Goal: Task Accomplishment & Management: Use online tool/utility

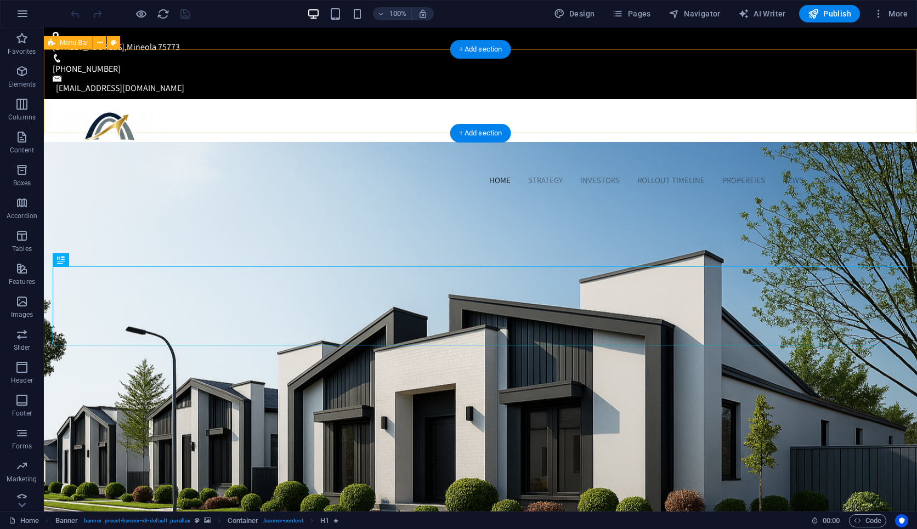
click at [385, 117] on div "Home Strategy Investors Rollout Timeline Properties News About Us Contact" at bounding box center [480, 147] width 873 height 97
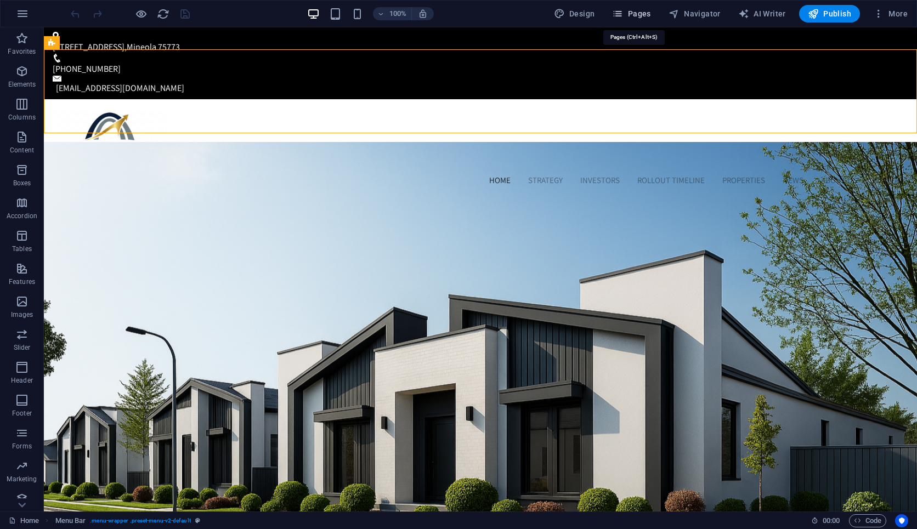
click at [643, 10] on span "Pages" at bounding box center [631, 13] width 38 height 11
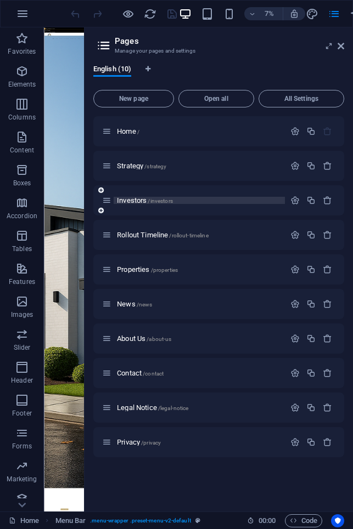
click at [141, 200] on span "Investors /investors" at bounding box center [145, 200] width 56 height 8
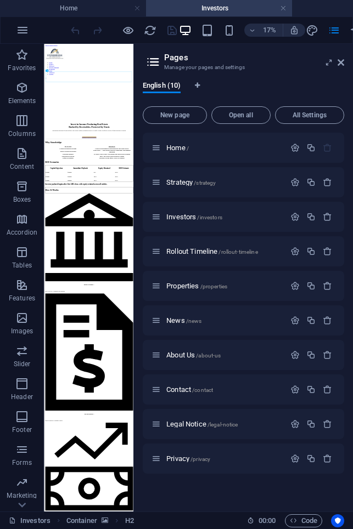
drag, startPoint x: 84, startPoint y: 241, endPoint x: 364, endPoint y: 261, distance: 280.5
click at [353, 261] on html "Stonebridge Asset Credit Trust, Inc. Home Investors Favorites Elements Columns …" at bounding box center [176, 264] width 353 height 529
drag, startPoint x: 134, startPoint y: 227, endPoint x: 355, endPoint y: 252, distance: 222.4
click at [353, 252] on html "Stonebridge Asset Credit Trust, Inc. Home Investors Favorites Elements Columns …" at bounding box center [176, 264] width 353 height 529
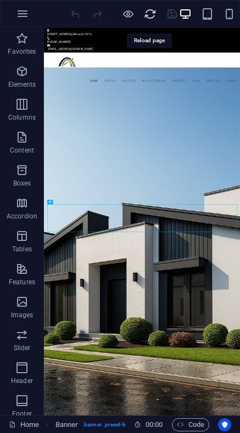
click at [150, 14] on icon "reload" at bounding box center [150, 14] width 13 height 13
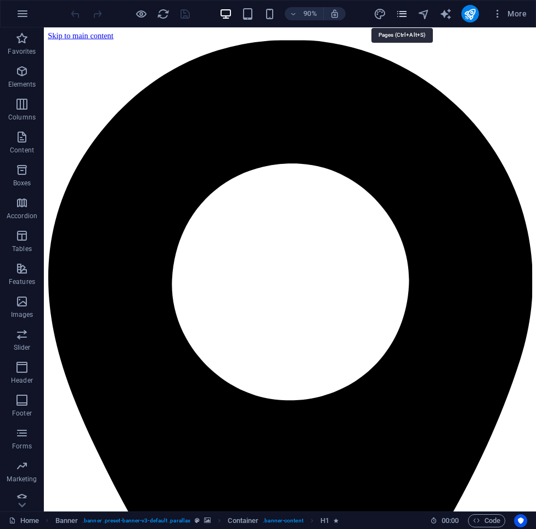
click at [404, 15] on icon "pages" at bounding box center [402, 14] width 13 height 13
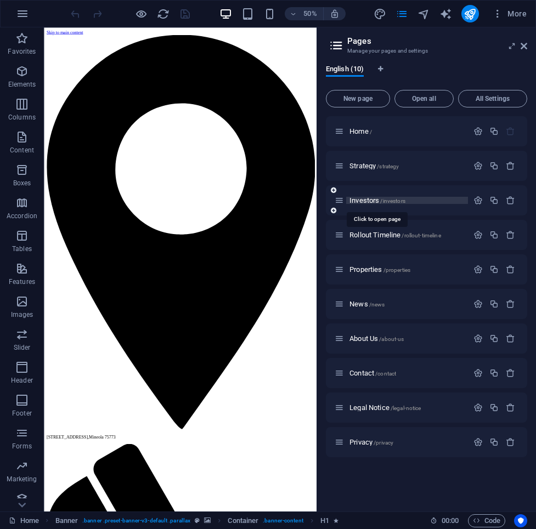
click at [382, 202] on span "/investors" at bounding box center [392, 201] width 25 height 6
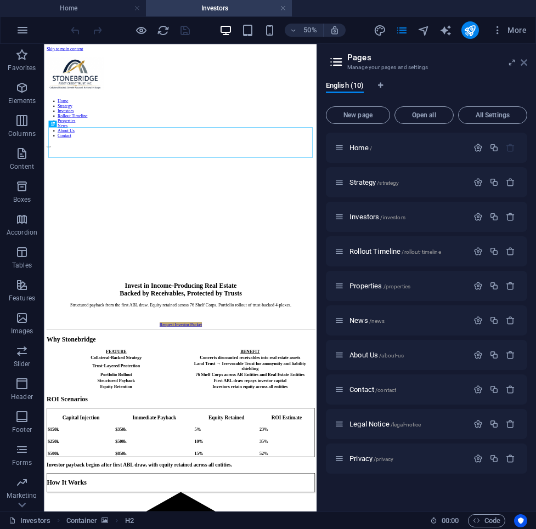
click at [526, 65] on icon at bounding box center [524, 62] width 7 height 9
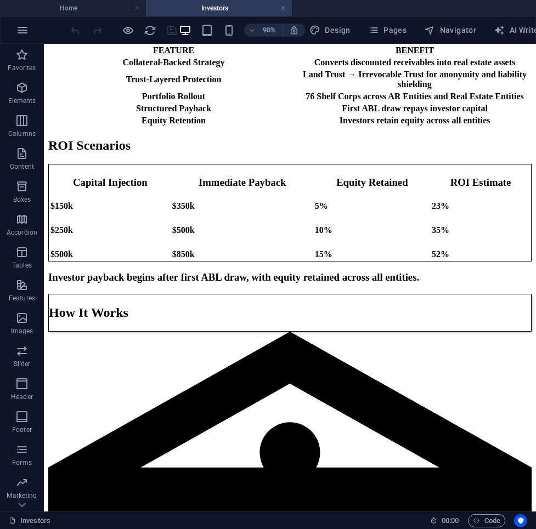
scroll to position [596, 0]
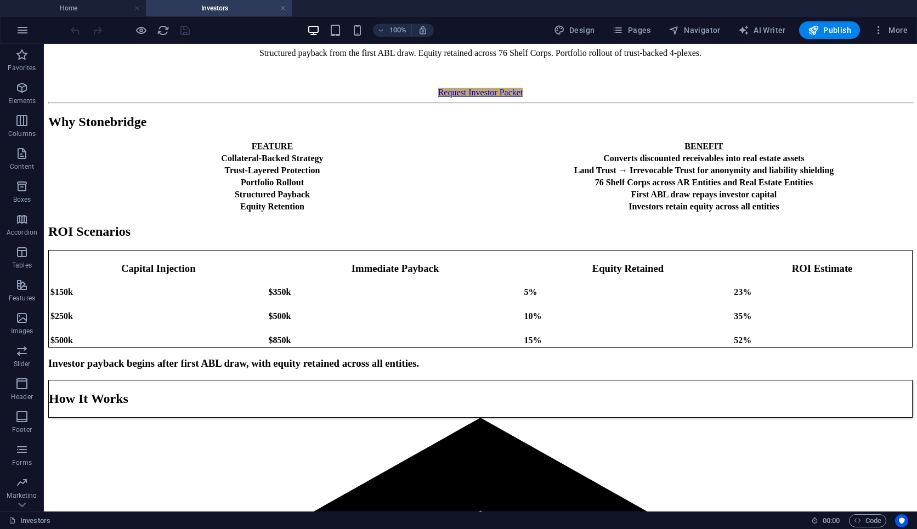
click at [705, 7] on ul "Home Investors" at bounding box center [458, 8] width 917 height 16
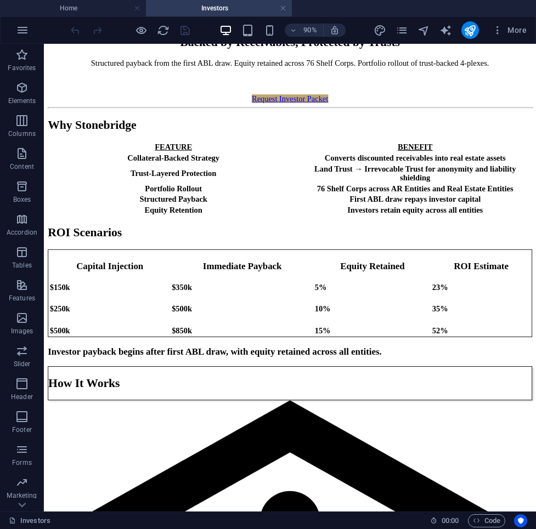
scroll to position [608, 0]
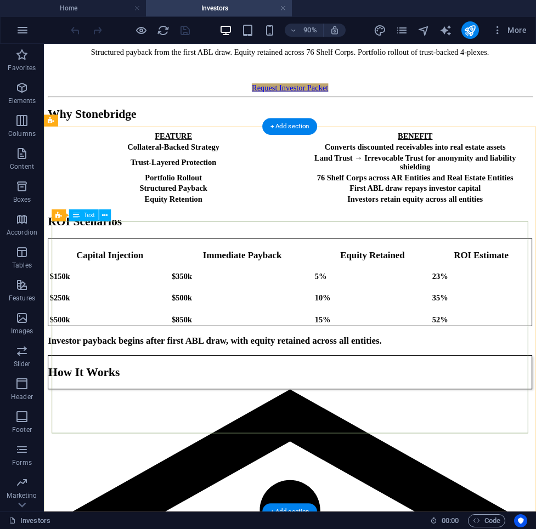
click at [126, 273] on div "Capital Injection Immediate Payback Equity Retained ROI Estimate $150k $350k 5%…" at bounding box center [317, 308] width 538 height 97
click at [105, 214] on icon at bounding box center [105, 215] width 5 height 10
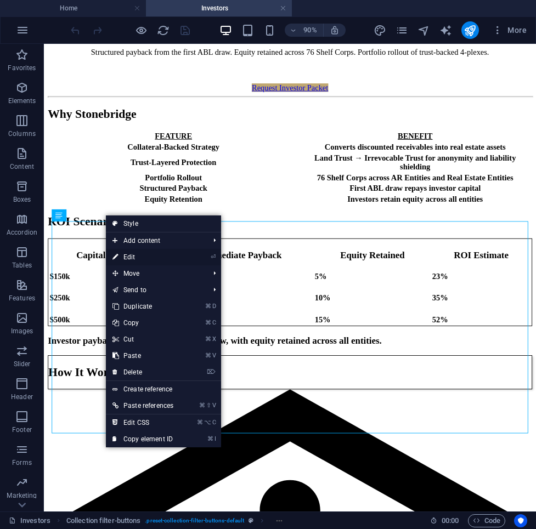
click at [131, 259] on link "⏎ Edit" at bounding box center [143, 257] width 74 height 16
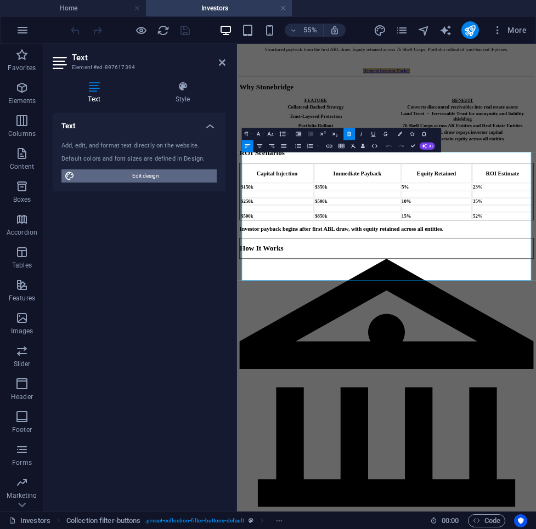
click at [125, 171] on span "Edit design" at bounding box center [145, 176] width 135 height 13
select select "px"
select select "400"
select select "px"
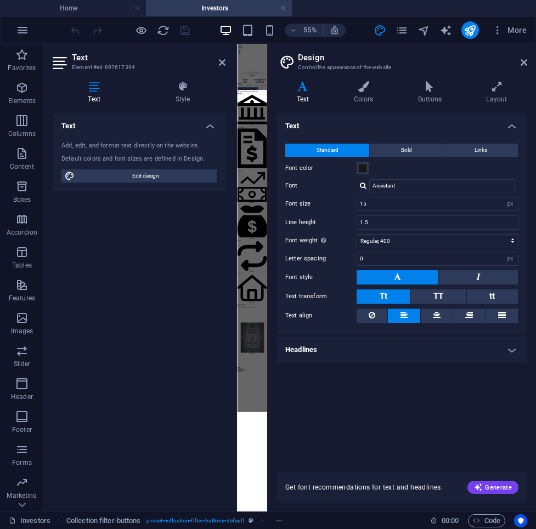
scroll to position [0, 0]
click at [156, 172] on span "Edit design" at bounding box center [145, 176] width 135 height 13
click at [179, 99] on h4 "Style" at bounding box center [183, 92] width 86 height 23
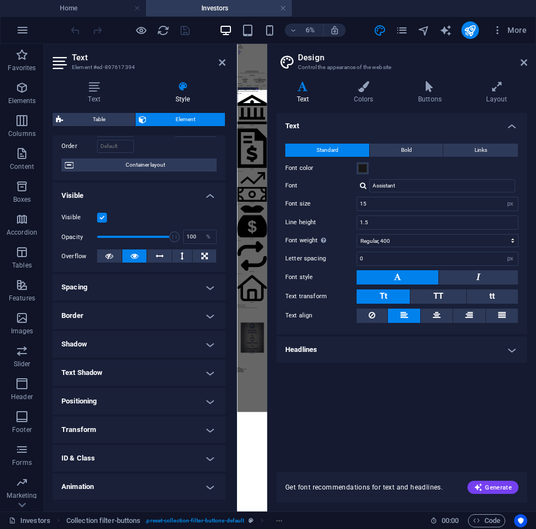
scroll to position [96, 0]
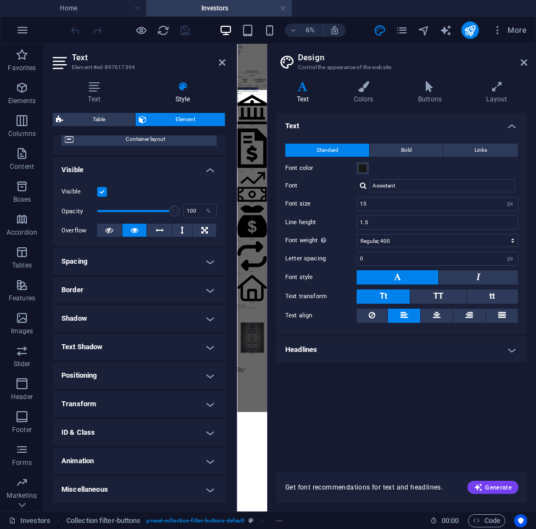
click at [338, 356] on h4 "Headlines" at bounding box center [401, 350] width 251 height 26
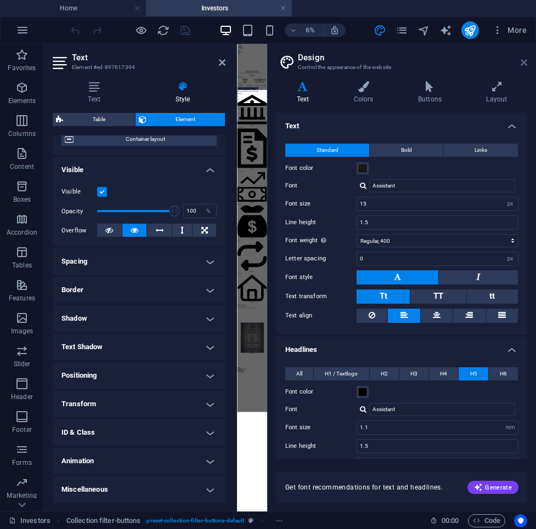
click at [523, 61] on icon at bounding box center [524, 62] width 7 height 9
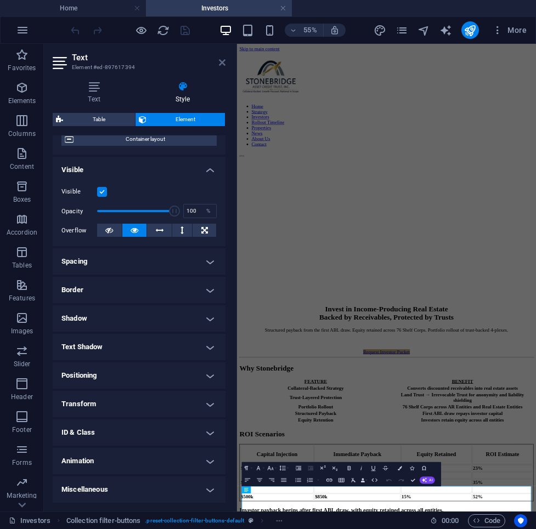
click at [222, 60] on icon at bounding box center [222, 62] width 7 height 9
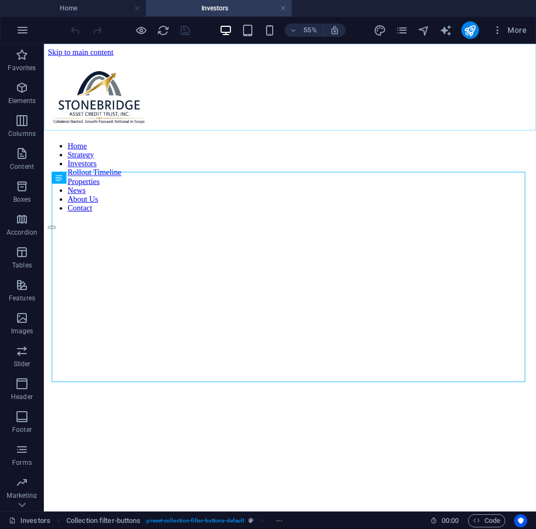
scroll to position [663, 0]
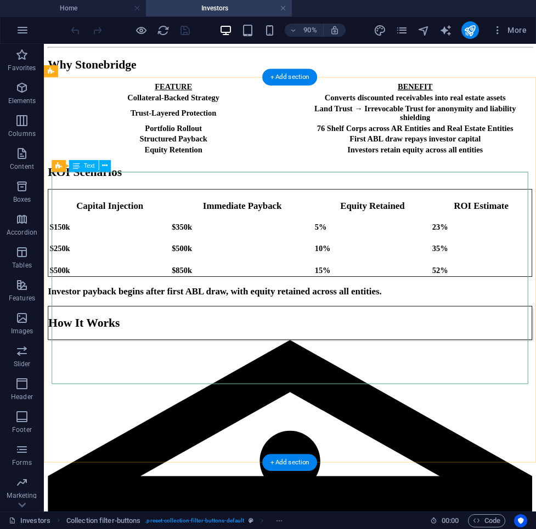
click at [326, 205] on div "Capital Injection Immediate Payback Equity Retained ROI Estimate $150k $350k 5%…" at bounding box center [317, 253] width 538 height 97
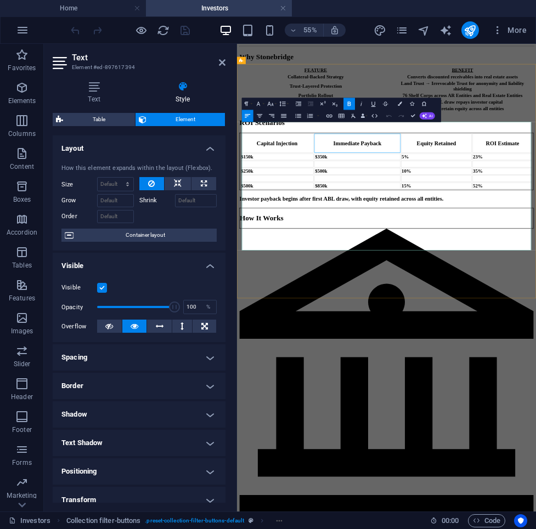
click at [517, 212] on th "Immediate Payback" at bounding box center [455, 224] width 156 height 35
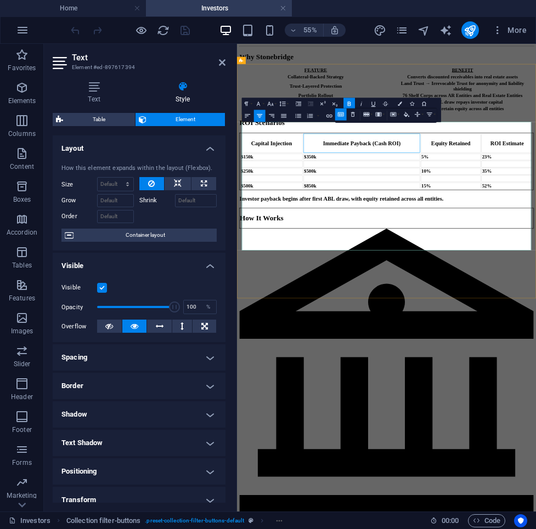
click at [519, 243] on td "$350k" at bounding box center [464, 249] width 212 height 12
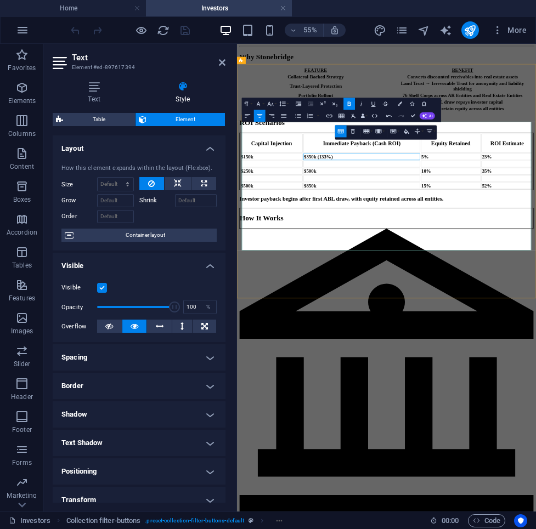
click at [509, 281] on td "$500k" at bounding box center [464, 275] width 212 height 12
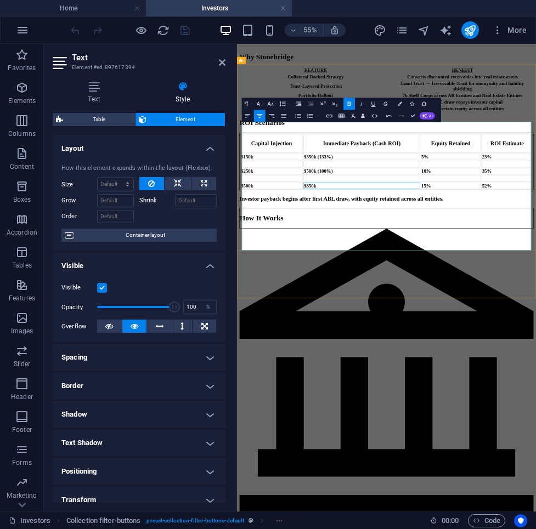
click at [504, 308] on td "$850k" at bounding box center [464, 302] width 212 height 12
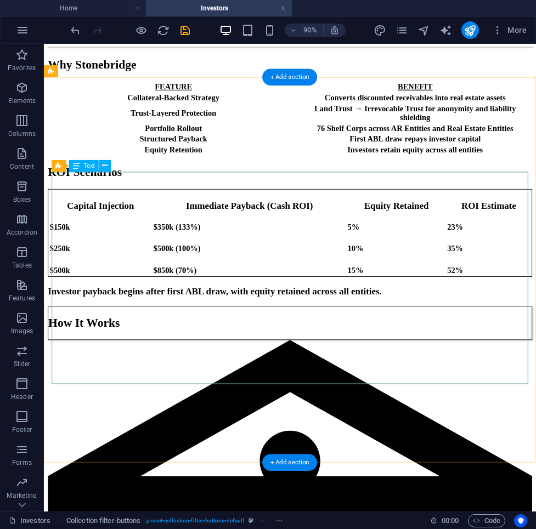
click at [490, 205] on div "Capital Injection Immediate Payback (Cash ROI) Equity Retained ROI Estimate $15…" at bounding box center [317, 253] width 538 height 97
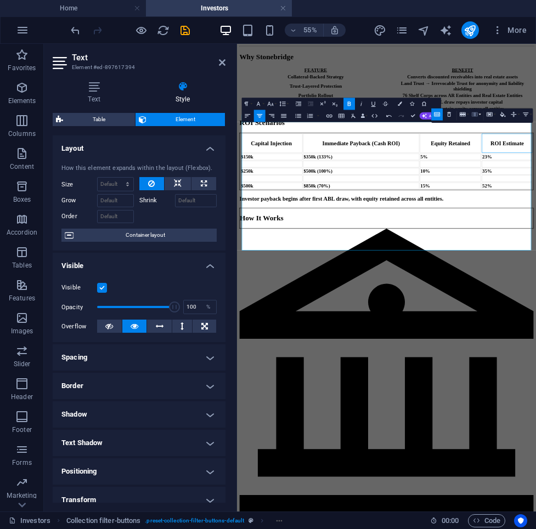
click at [478, 116] on button "Column" at bounding box center [476, 114] width 12 height 12
click at [490, 134] on link "Insert column after" at bounding box center [480, 135] width 55 height 9
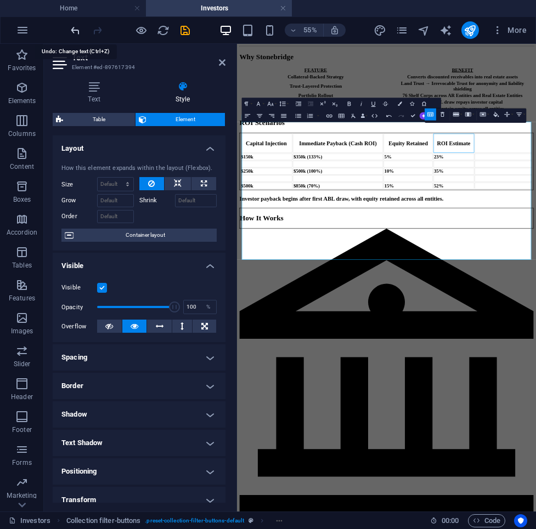
click at [74, 28] on icon "undo" at bounding box center [75, 30] width 13 height 13
click at [75, 31] on icon "undo" at bounding box center [75, 30] width 13 height 13
click at [392, 117] on icon "button" at bounding box center [389, 115] width 7 height 7
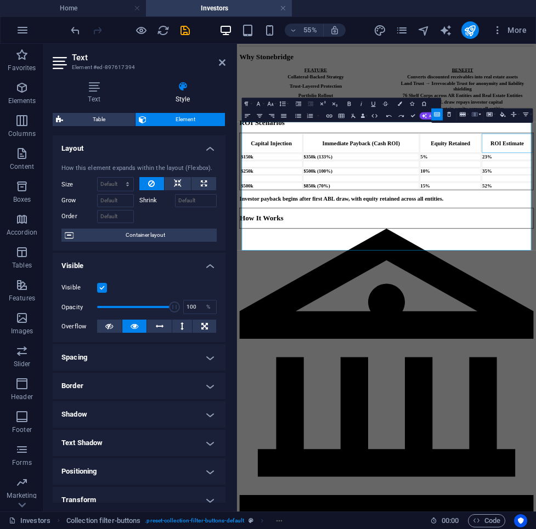
click at [479, 116] on button "Column" at bounding box center [476, 114] width 12 height 12
click at [479, 124] on link "Insert column before" at bounding box center [480, 126] width 55 height 9
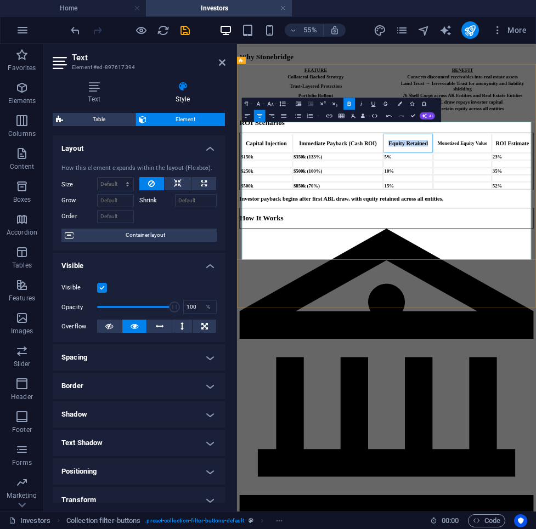
drag, startPoint x: 524, startPoint y: 205, endPoint x: 583, endPoint y: 218, distance: 60.7
copy strong "Equity Retained"
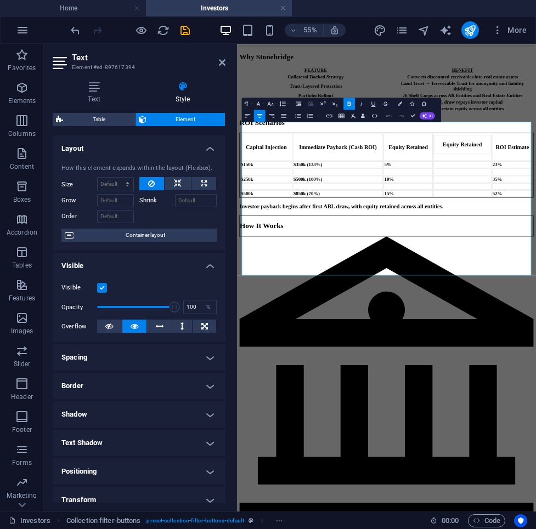
click at [386, 117] on icon "button" at bounding box center [389, 115] width 7 height 7
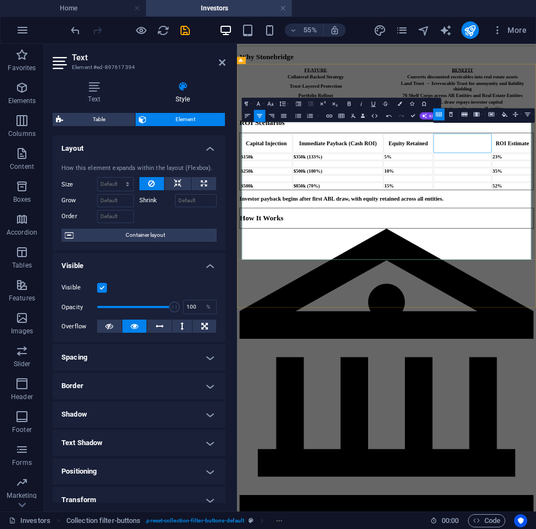
drag, startPoint x: 529, startPoint y: 202, endPoint x: 572, endPoint y: 222, distance: 46.9
copy strong "Equity Retained"
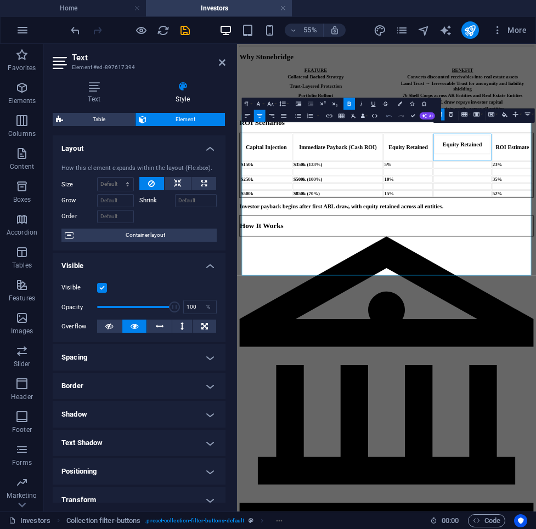
click at [389, 115] on icon "button" at bounding box center [388, 116] width 5 height 2
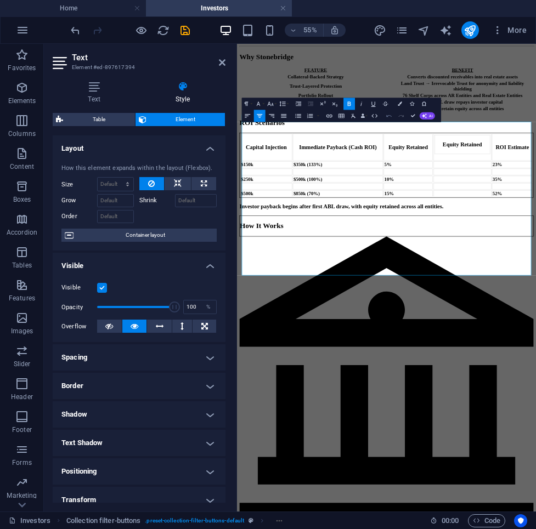
click at [388, 116] on icon "button" at bounding box center [389, 115] width 7 height 7
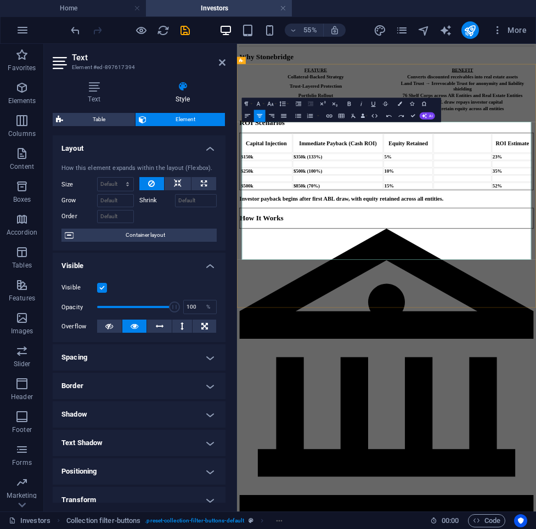
click at [260, 103] on icon "button" at bounding box center [258, 103] width 7 height 7
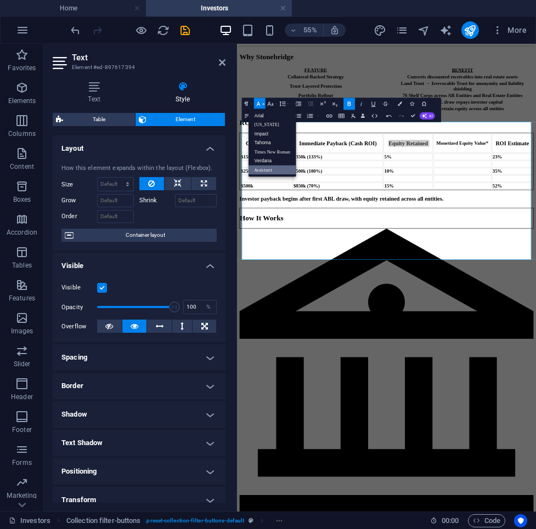
scroll to position [0, 0]
click at [273, 104] on icon "button" at bounding box center [270, 103] width 6 height 4
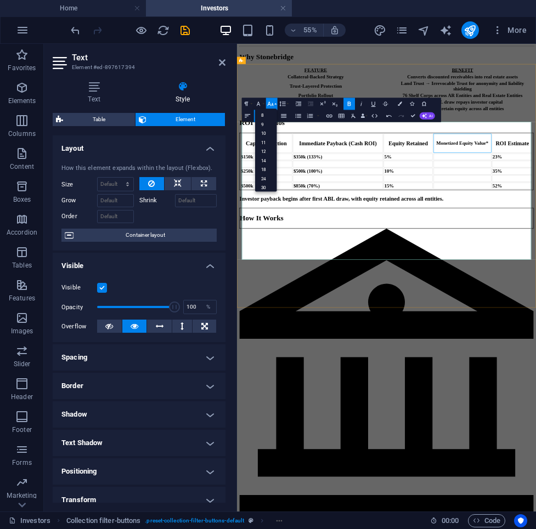
click at [269, 101] on icon "button" at bounding box center [270, 103] width 7 height 7
click at [267, 129] on link "10" at bounding box center [266, 133] width 22 height 9
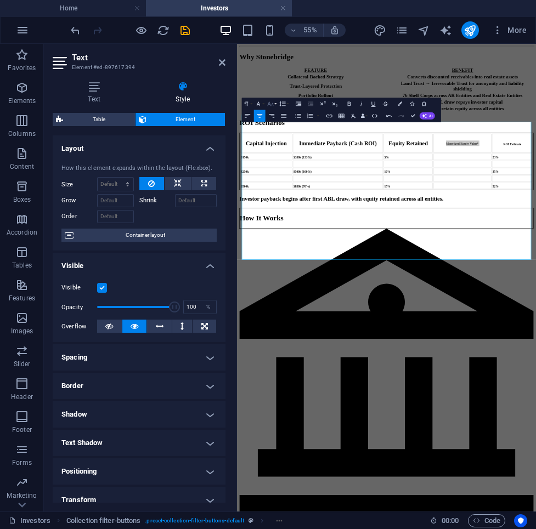
click at [273, 105] on icon "button" at bounding box center [270, 103] width 6 height 4
click at [266, 143] on link "18" at bounding box center [266, 144] width 22 height 9
click at [276, 105] on button "Font Size" at bounding box center [272, 104] width 12 height 12
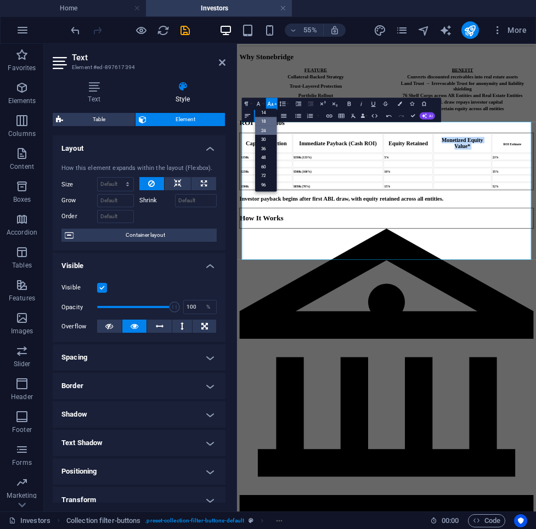
click at [267, 129] on link "24" at bounding box center [266, 130] width 22 height 9
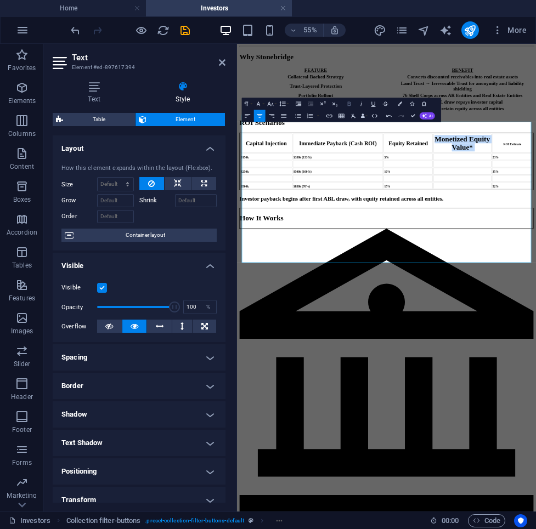
click at [349, 104] on icon "button" at bounding box center [349, 103] width 7 height 7
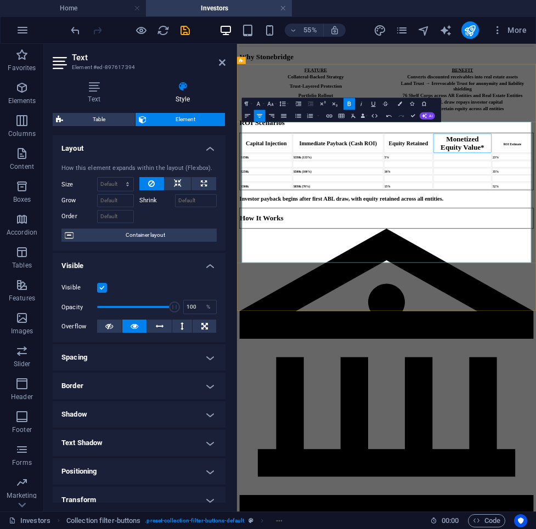
click at [482, 115] on button "Column" at bounding box center [478, 114] width 12 height 12
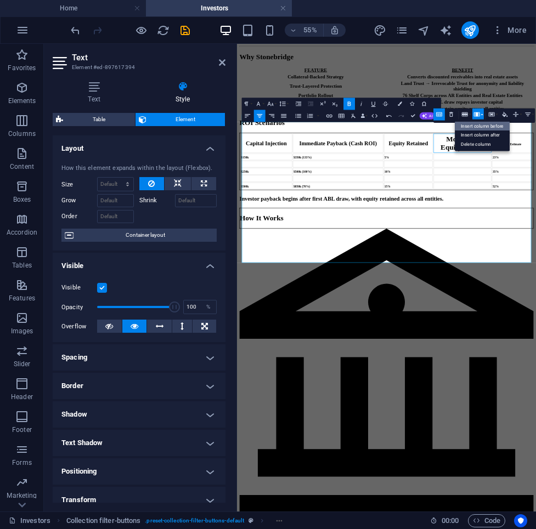
click at [483, 122] on link "Insert column before" at bounding box center [482, 126] width 55 height 9
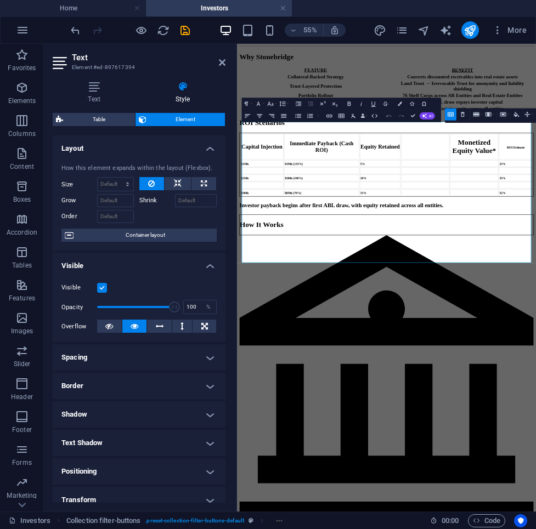
click at [388, 114] on icon "button" at bounding box center [389, 115] width 7 height 7
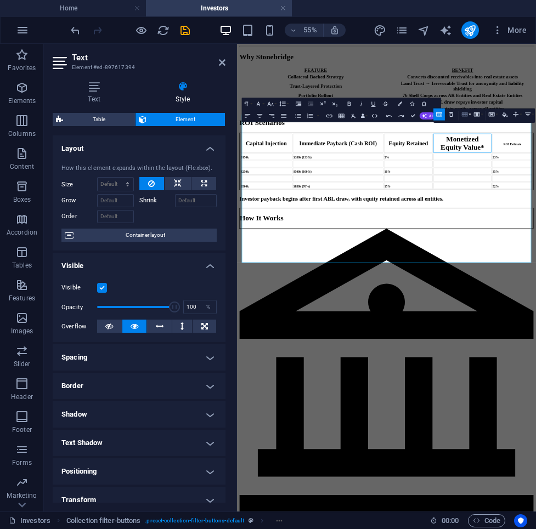
click at [471, 117] on button "Row" at bounding box center [466, 114] width 12 height 12
click at [481, 116] on button "Column" at bounding box center [478, 114] width 12 height 12
click at [482, 133] on link "Insert column after" at bounding box center [482, 135] width 55 height 9
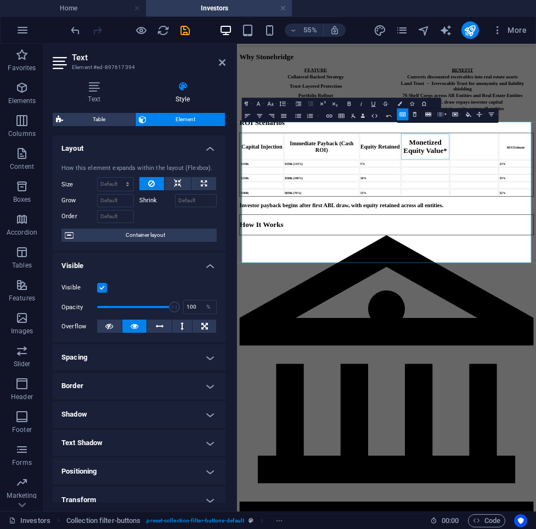
click at [445, 115] on button "Column" at bounding box center [442, 114] width 12 height 12
click at [444, 134] on link "Insert column after" at bounding box center [445, 135] width 55 height 9
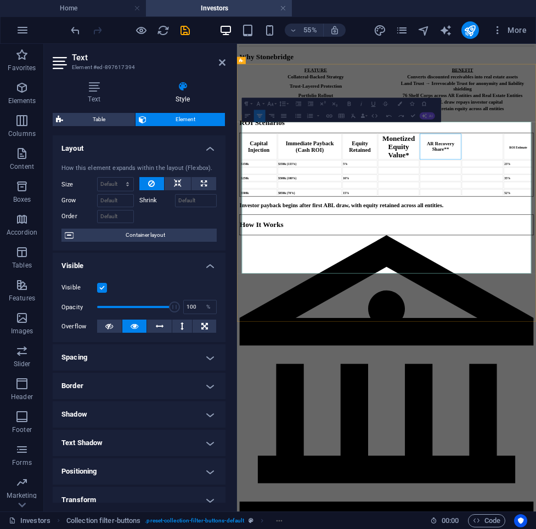
drag, startPoint x: 624, startPoint y: 232, endPoint x: 586, endPoint y: 215, distance: 42.0
drag, startPoint x: 586, startPoint y: 215, endPoint x: 624, endPoint y: 225, distance: 39.3
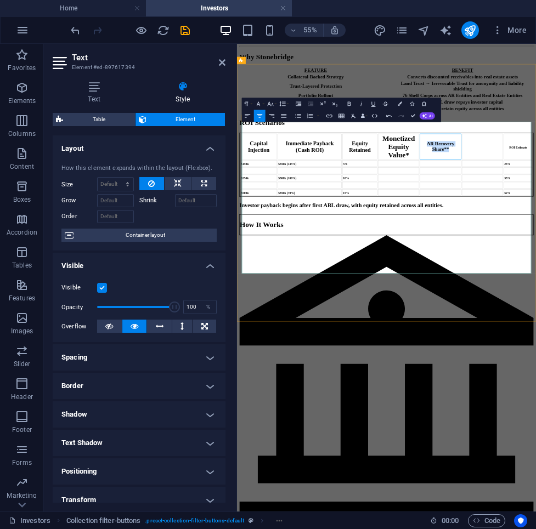
drag, startPoint x: 624, startPoint y: 230, endPoint x: 580, endPoint y: 218, distance: 45.0
click at [346, 117] on button "Insert Table" at bounding box center [342, 116] width 12 height 12
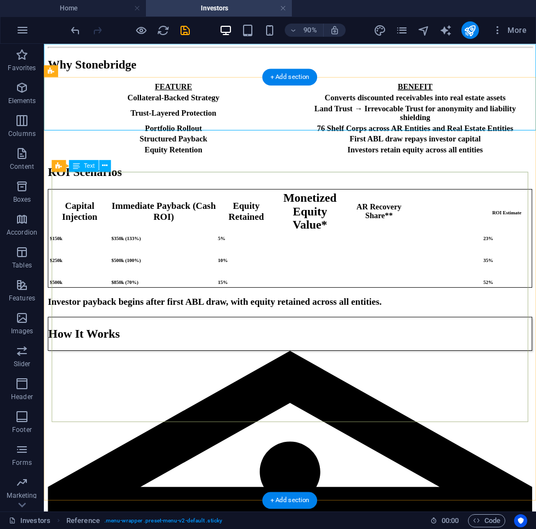
click at [426, 216] on div "Capital Injection Immediate Payback (Cash ROI) Equity Retained Monetized Equity…" at bounding box center [317, 259] width 538 height 109
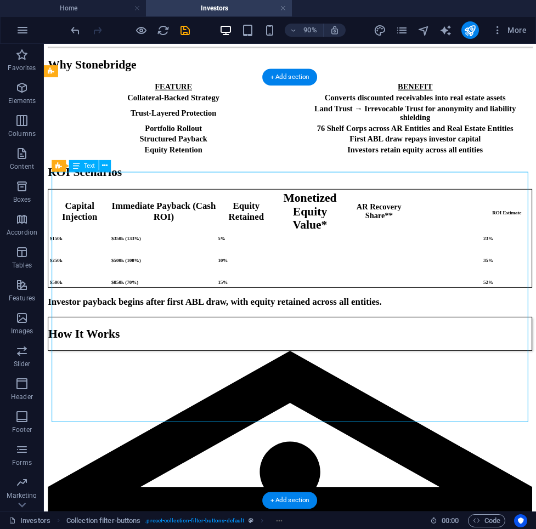
click at [426, 216] on div "Capital Injection Immediate Payback (Cash ROI) Equity Retained Monetized Equity…" at bounding box center [317, 259] width 538 height 109
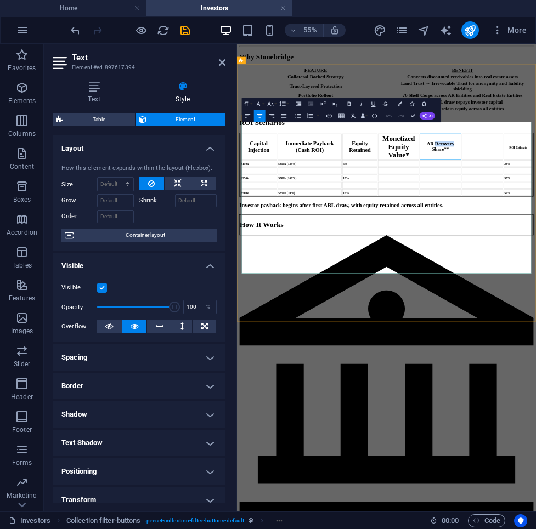
click at [275, 103] on button "Font Size" at bounding box center [272, 104] width 12 height 12
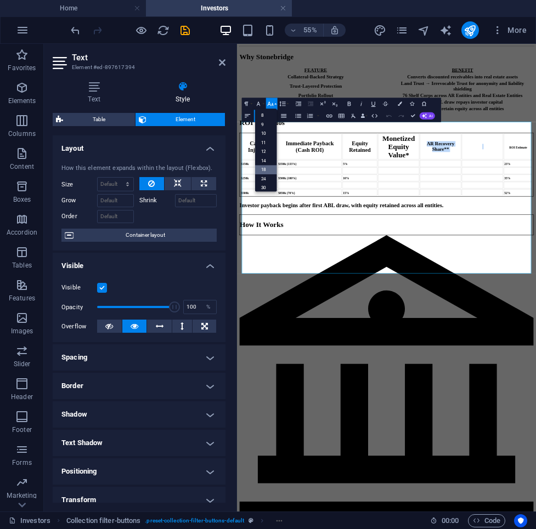
click at [269, 168] on link "18" at bounding box center [266, 169] width 22 height 9
click at [272, 109] on button "Font Size" at bounding box center [272, 104] width 12 height 12
click at [273, 127] on link "24" at bounding box center [266, 130] width 22 height 9
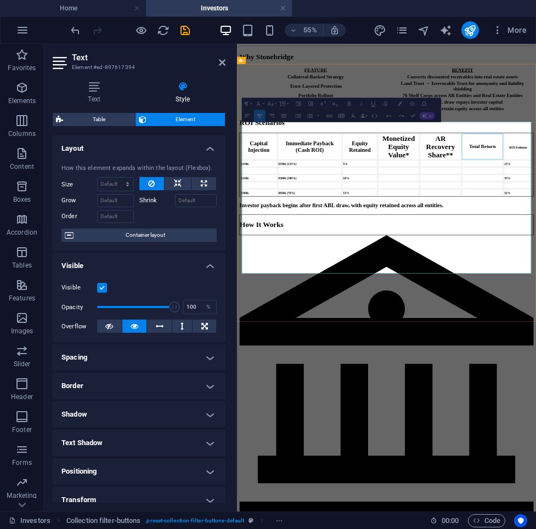
drag, startPoint x: 657, startPoint y: 221, endPoint x: 705, endPoint y: 223, distance: 47.8
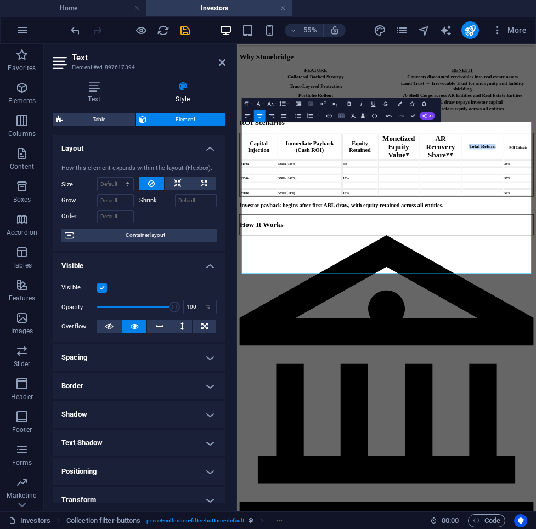
click at [347, 117] on button "Insert Table" at bounding box center [342, 116] width 12 height 12
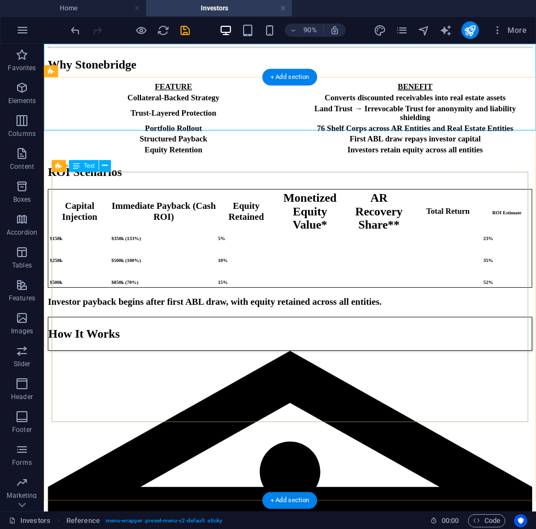
click at [485, 218] on div "Capital Injection Immediate Payback (Cash ROI) Equity Retained Monetized Equity…" at bounding box center [317, 259] width 538 height 109
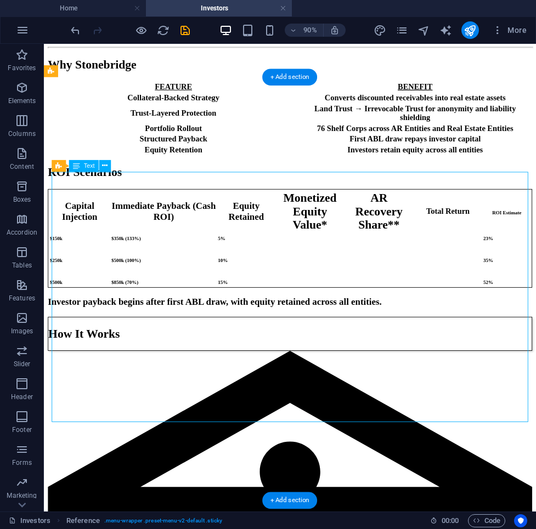
click at [485, 218] on div "Capital Injection Immediate Payback (Cash ROI) Equity Retained Monetized Equity…" at bounding box center [317, 259] width 538 height 109
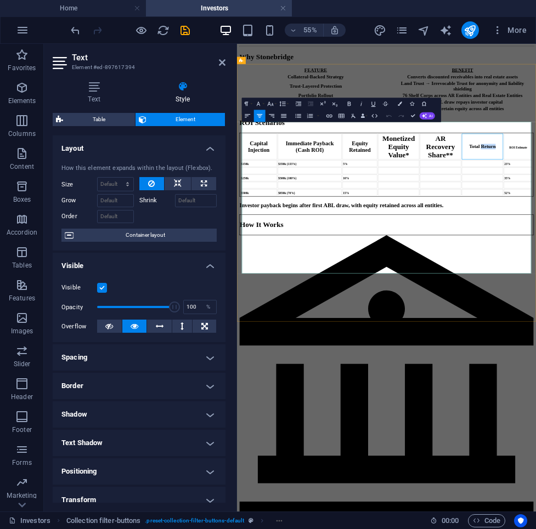
drag, startPoint x: 709, startPoint y: 224, endPoint x: 654, endPoint y: 223, distance: 55.4
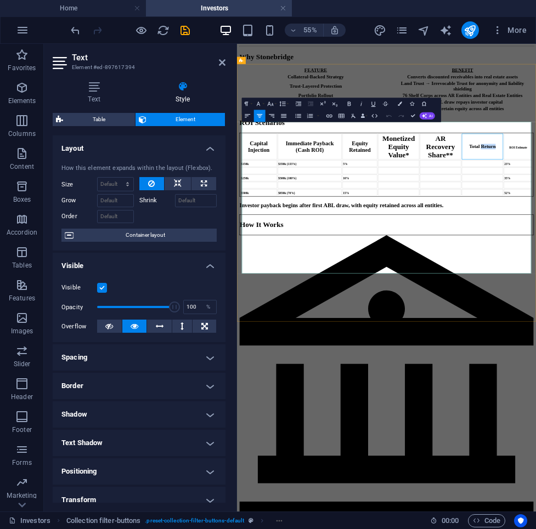
click at [271, 104] on icon "button" at bounding box center [270, 103] width 7 height 7
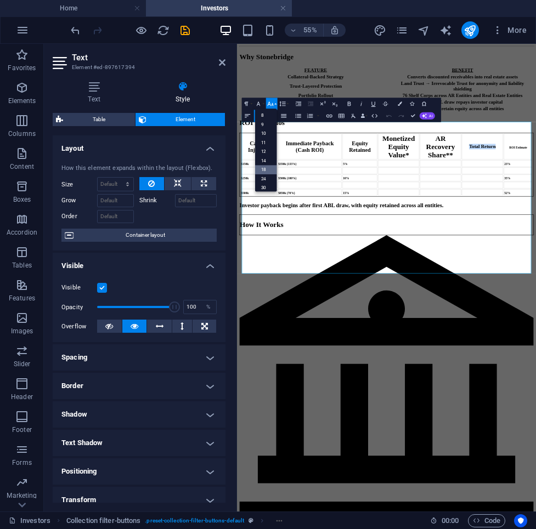
click at [272, 167] on link "18" at bounding box center [266, 169] width 22 height 9
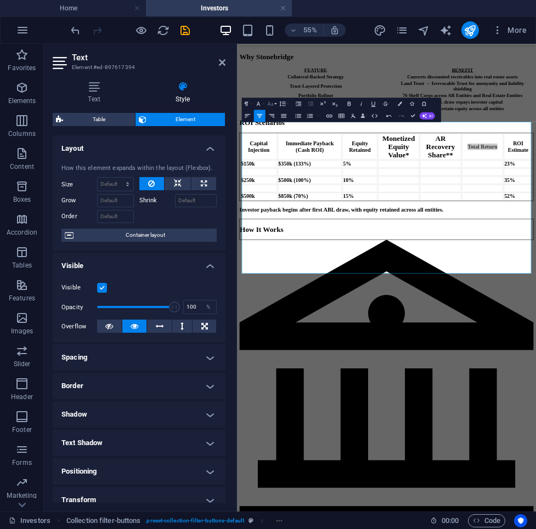
click at [273, 105] on icon "button" at bounding box center [270, 103] width 6 height 4
click at [268, 130] on link "24" at bounding box center [266, 130] width 22 height 9
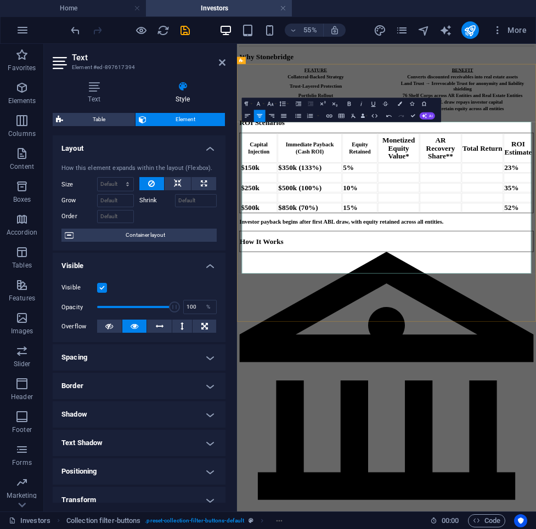
click at [519, 278] on td at bounding box center [530, 269] width 75 height 17
click at [513, 314] on td at bounding box center [530, 305] width 75 height 17
click at [521, 350] on td at bounding box center [530, 341] width 75 height 17
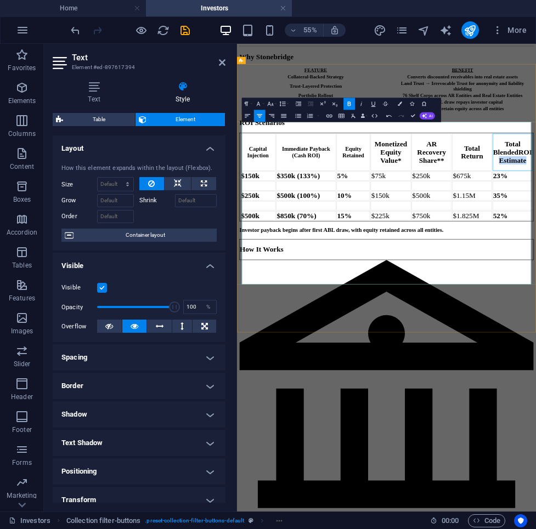
drag, startPoint x: 707, startPoint y: 258, endPoint x: 764, endPoint y: 262, distance: 56.6
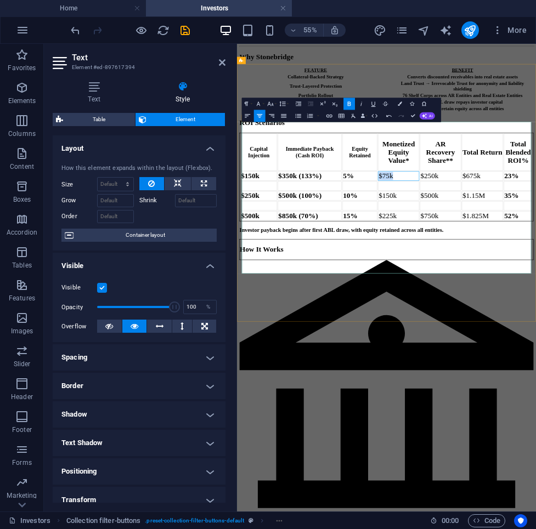
drag, startPoint x: 541, startPoint y: 277, endPoint x: 511, endPoint y: 277, distance: 30.2
click at [511, 277] on td "$75k" at bounding box center [530, 283] width 75 height 17
click at [398, 101] on button "Colors" at bounding box center [400, 104] width 12 height 12
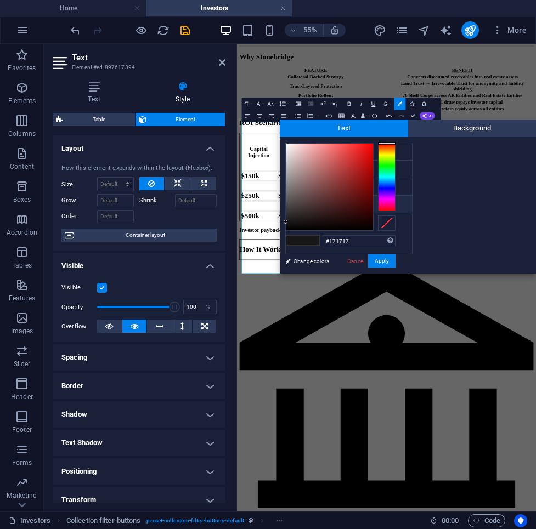
click at [309, 262] on div "#171717 Supported formats #0852ed rgb(8, 82, 237) rgba(8, 82, 237, 90%) hsv(221…" at bounding box center [340, 285] width 121 height 295
click at [291, 262] on div "#171717 Supported formats #0852ed rgb(8, 82, 237) rgba(8, 82, 237, 90%) hsv(221…" at bounding box center [340, 285] width 121 height 295
click at [289, 261] on div "#171717 Supported formats #0852ed rgb(8, 82, 237) rgba(8, 82, 237, 90%) hsv(221…" at bounding box center [340, 285] width 121 height 295
click at [390, 143] on div at bounding box center [387, 143] width 18 height 3
click at [385, 133] on span "Text" at bounding box center [344, 129] width 128 height 18
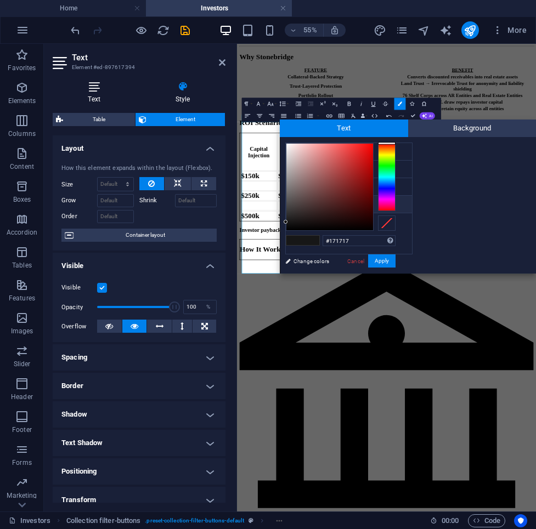
click at [99, 91] on icon at bounding box center [94, 86] width 83 height 11
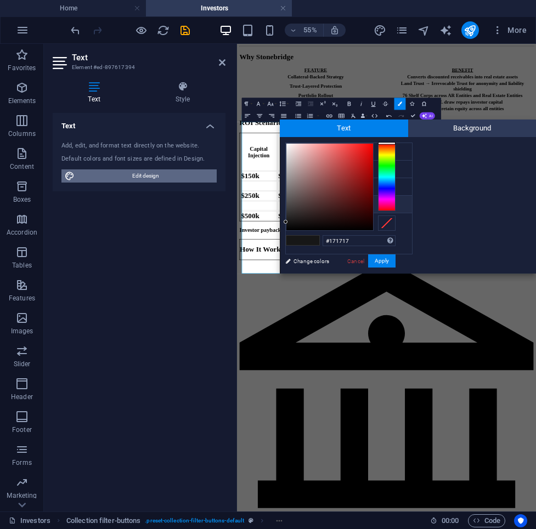
click at [128, 173] on span "Edit design" at bounding box center [145, 176] width 135 height 13
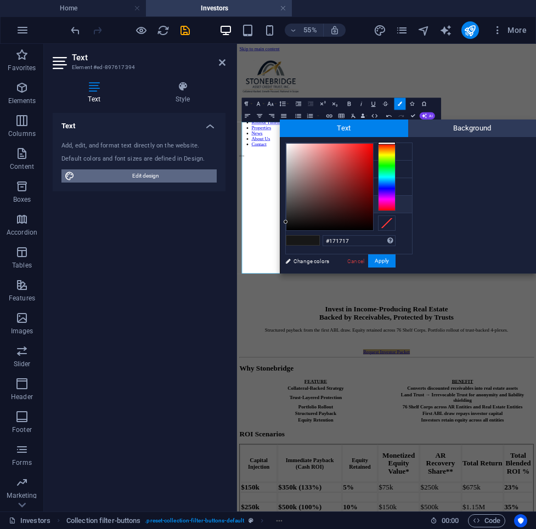
select select "px"
select select "400"
select select "px"
select select "rem"
select select "400"
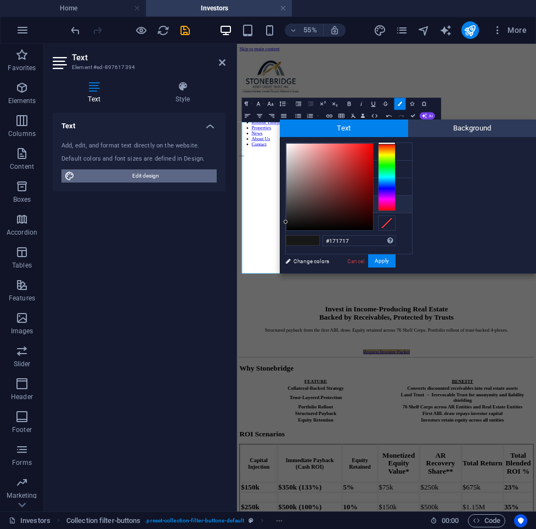
select select "px"
select select "rem"
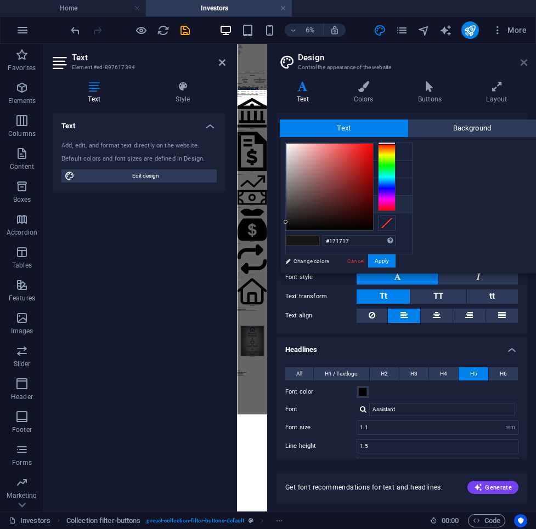
click at [523, 62] on icon at bounding box center [524, 62] width 7 height 9
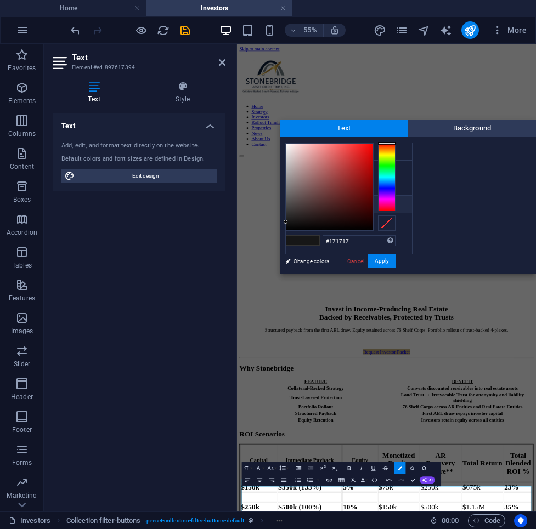
click at [359, 259] on link "Cancel" at bounding box center [355, 261] width 19 height 8
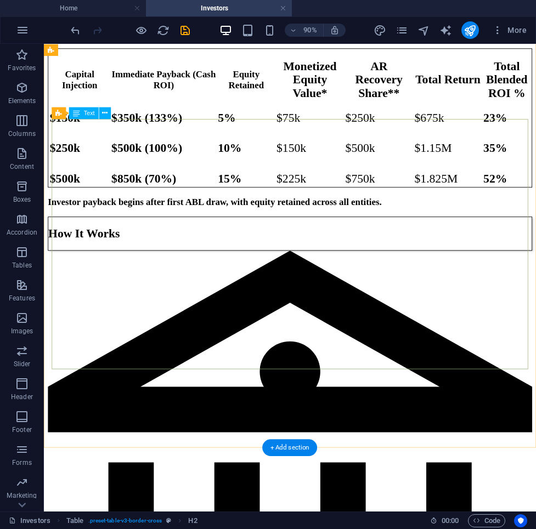
scroll to position [702, 0]
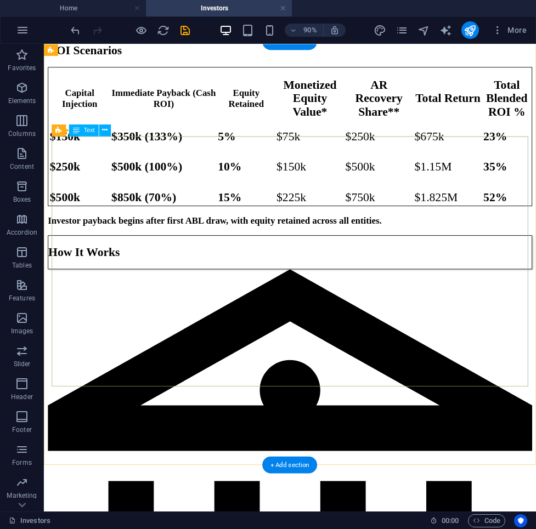
click at [277, 224] on div "Capital Injection Immediate Payback (Cash ROI) Equity Retained Monetized Equity…" at bounding box center [317, 147] width 538 height 154
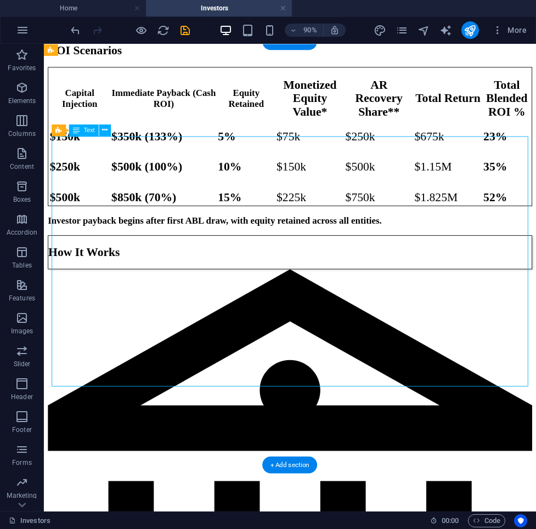
click at [277, 224] on div "Capital Injection Immediate Payback (Cash ROI) Equity Retained Monetized Equity…" at bounding box center [317, 147] width 538 height 154
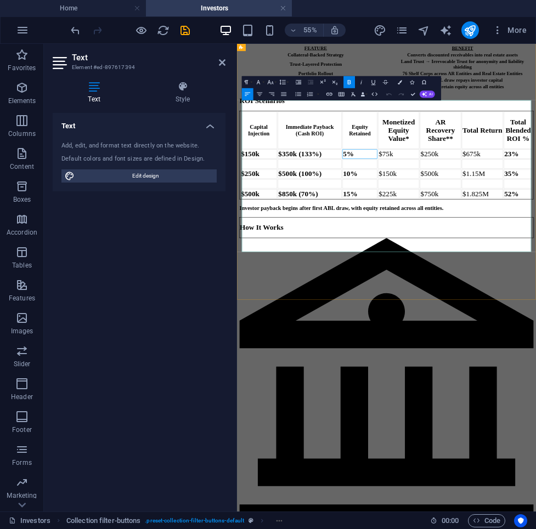
click at [447, 241] on strong "5%" at bounding box center [440, 244] width 20 height 14
drag, startPoint x: 443, startPoint y: 241, endPoint x: 462, endPoint y: 241, distance: 19.2
click at [462, 241] on td "5%" at bounding box center [460, 244] width 64 height 17
click at [402, 82] on icon "button" at bounding box center [400, 82] width 4 height 4
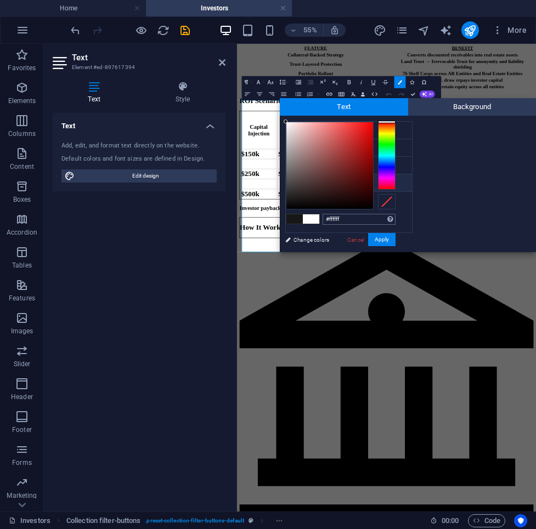
click at [338, 217] on input "#ffffff" at bounding box center [359, 219] width 73 height 11
click at [353, 241] on link "Cancel" at bounding box center [355, 240] width 19 height 8
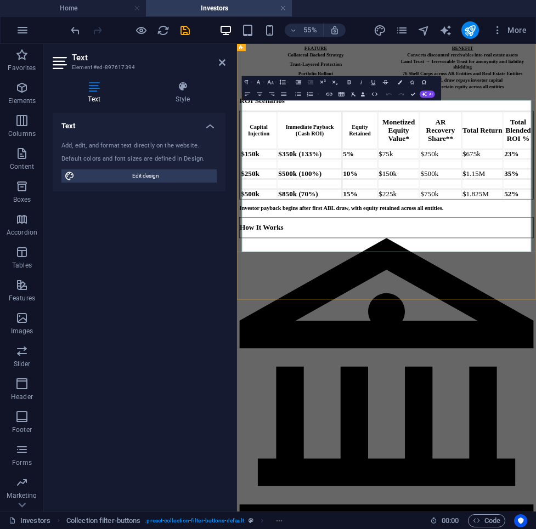
click at [519, 237] on span "$75k" at bounding box center [507, 244] width 26 height 14
click at [400, 84] on button "Colors" at bounding box center [400, 82] width 12 height 12
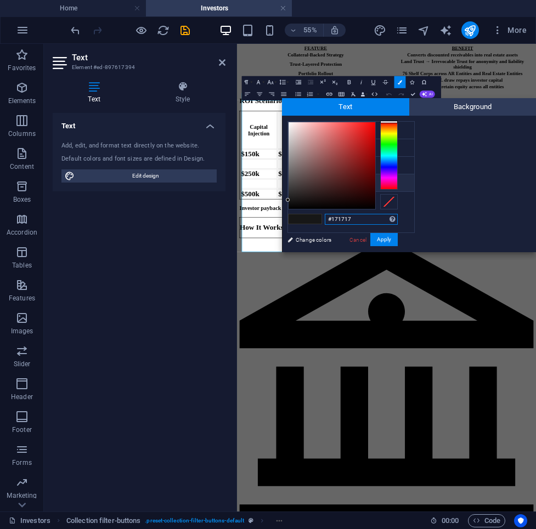
click at [366, 219] on input "#171717" at bounding box center [361, 219] width 73 height 11
paste input "ffffff"
click at [380, 236] on button "Apply" at bounding box center [383, 239] width 27 height 13
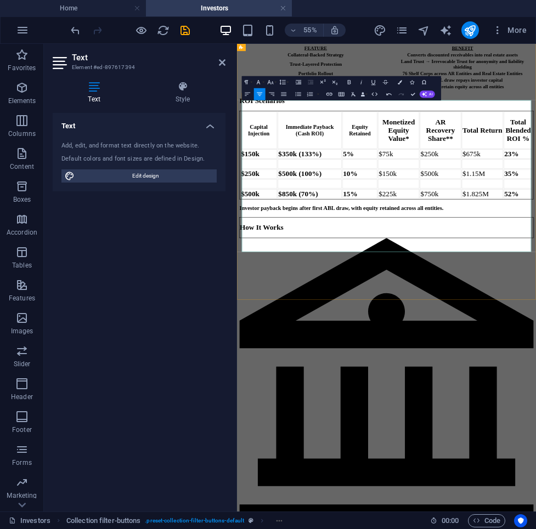
click at [518, 287] on span "$150k" at bounding box center [510, 280] width 33 height 14
click at [403, 81] on button "Colors" at bounding box center [400, 82] width 12 height 12
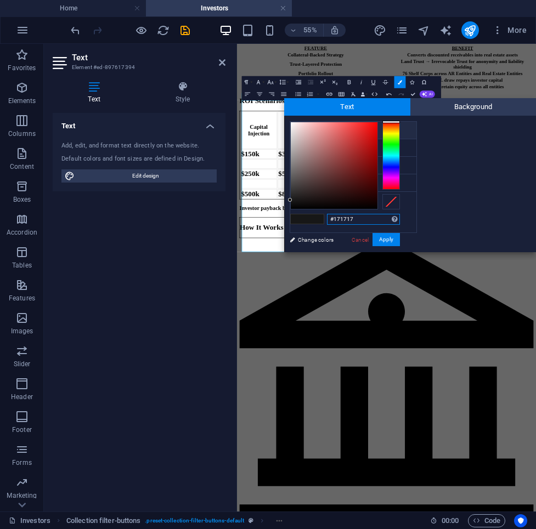
click at [355, 214] on input "#171717" at bounding box center [363, 219] width 73 height 11
click at [355, 219] on input "#171717" at bounding box center [363, 219] width 73 height 11
paste input "ffffff"
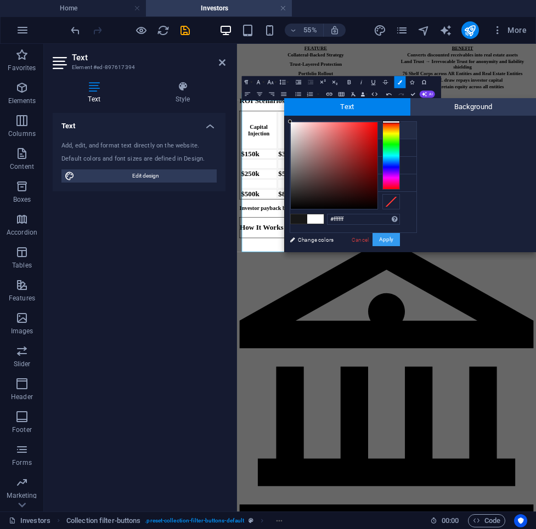
click at [385, 239] on button "Apply" at bounding box center [385, 239] width 27 height 13
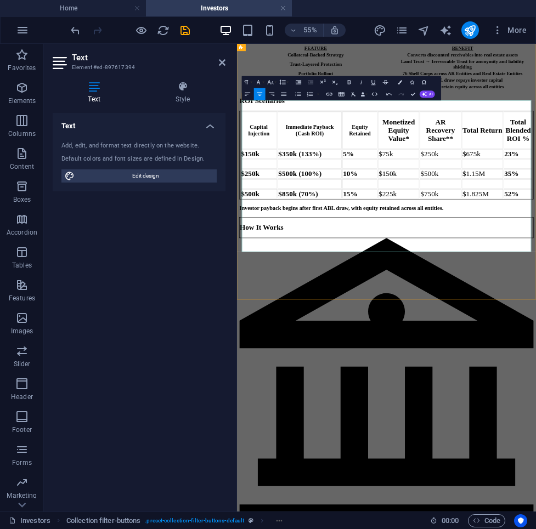
click at [515, 324] on span "$225k" at bounding box center [510, 316] width 33 height 14
click at [398, 84] on button "Colors" at bounding box center [400, 82] width 12 height 12
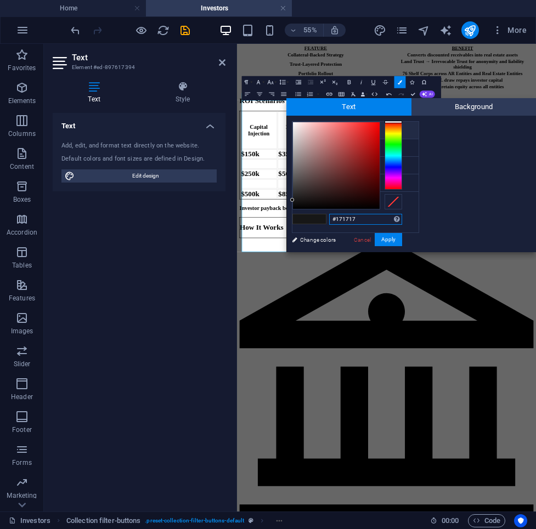
click at [368, 217] on input "#171717" at bounding box center [365, 219] width 73 height 11
paste input "ffffff"
click at [385, 240] on button "Apply" at bounding box center [388, 239] width 27 height 13
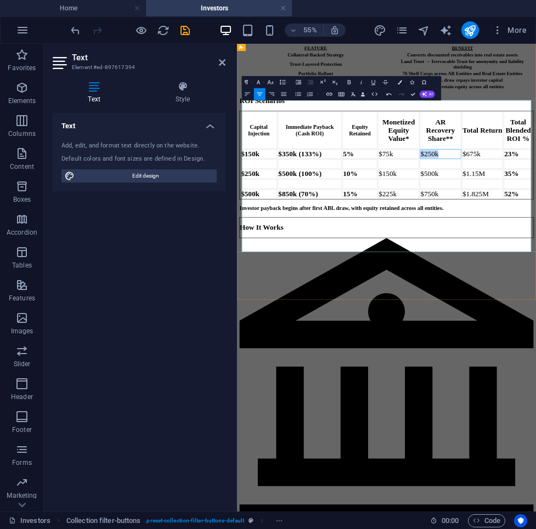
drag, startPoint x: 577, startPoint y: 242, endPoint x: 614, endPoint y: 241, distance: 37.3
click at [399, 78] on button "Colors" at bounding box center [400, 82] width 12 height 12
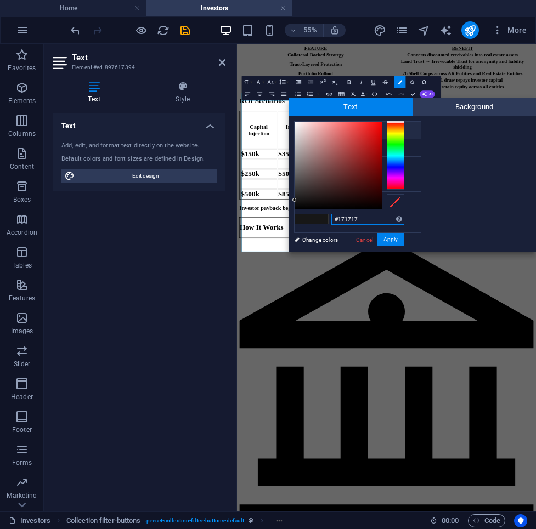
click at [369, 218] on input "#171717" at bounding box center [367, 219] width 73 height 11
click at [386, 243] on button "Apply" at bounding box center [390, 239] width 27 height 13
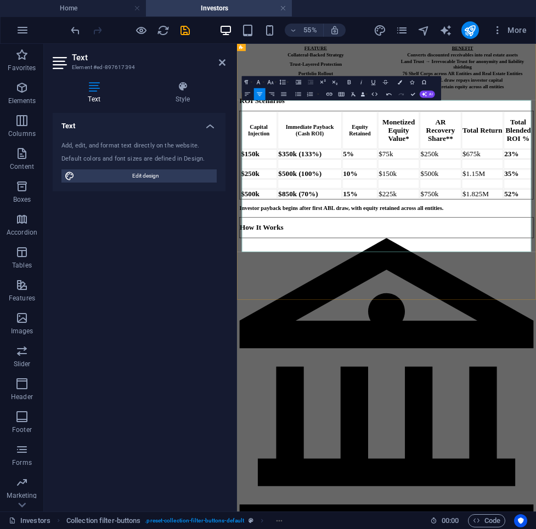
click at [400, 84] on button "Colors" at bounding box center [400, 82] width 12 height 12
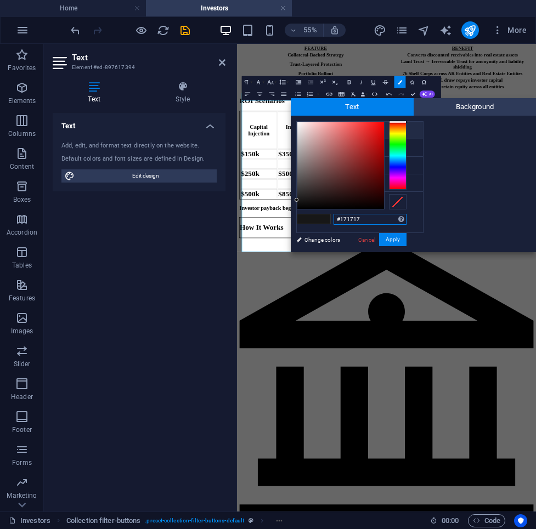
click at [364, 217] on input "#171717" at bounding box center [370, 219] width 73 height 11
paste input "ffffff"
click at [386, 238] on button "Apply" at bounding box center [392, 239] width 27 height 13
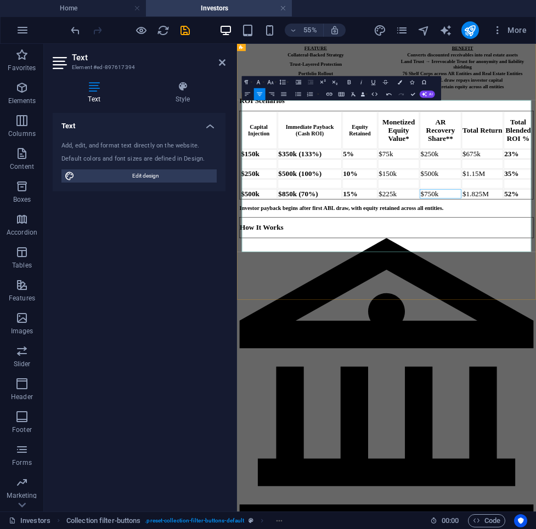
click at [398, 86] on button "Colors" at bounding box center [400, 82] width 12 height 12
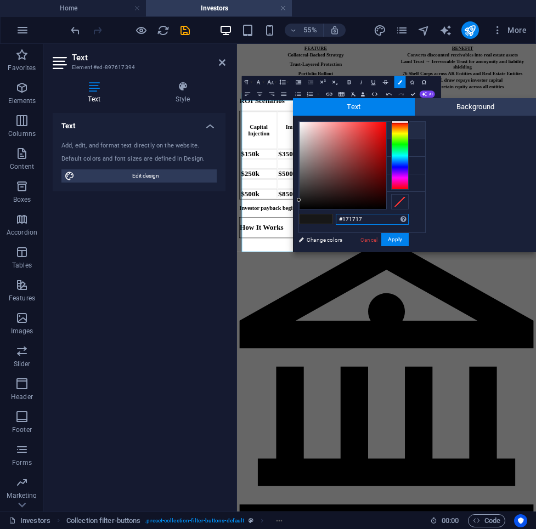
click at [360, 217] on input "#171717" at bounding box center [372, 219] width 73 height 11
paste input "ffffff"
click at [387, 238] on button "Apply" at bounding box center [394, 239] width 27 height 13
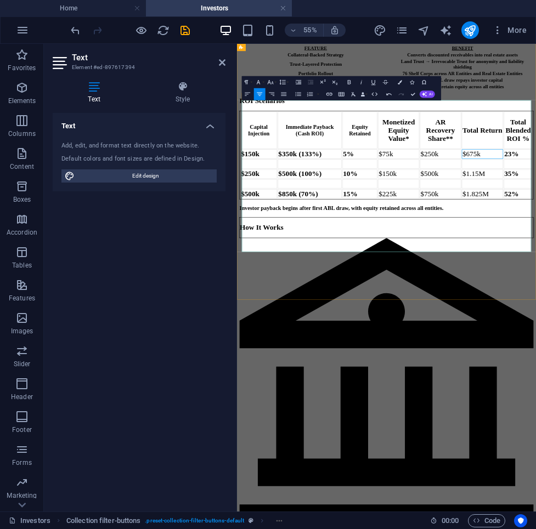
click at [400, 83] on icon "button" at bounding box center [400, 82] width 4 height 4
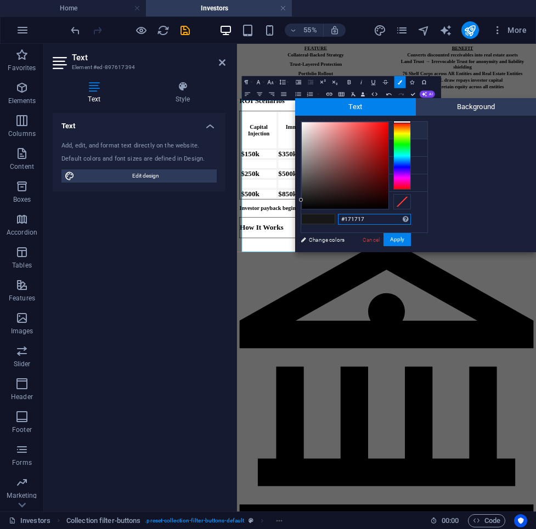
click at [370, 217] on input "#171717" at bounding box center [374, 219] width 73 height 11
paste input "ffffff"
click at [386, 238] on button "Apply" at bounding box center [396, 239] width 27 height 13
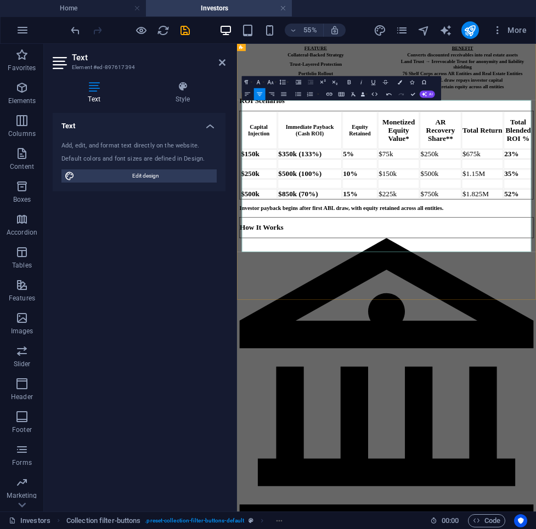
click at [399, 77] on button "Colors" at bounding box center [400, 82] width 12 height 12
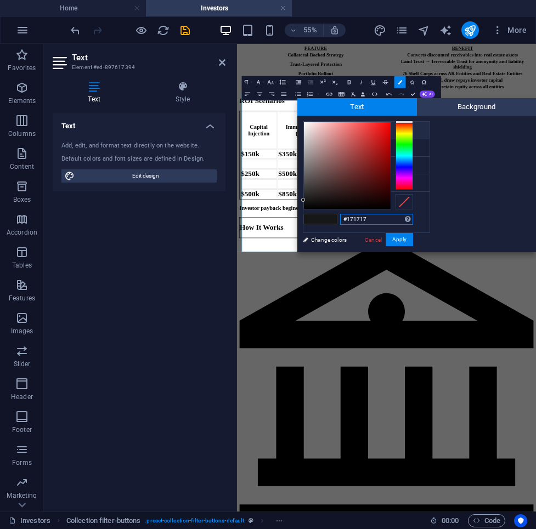
click at [374, 217] on input "#171717" at bounding box center [376, 219] width 73 height 11
click at [401, 239] on button "Apply" at bounding box center [399, 239] width 27 height 13
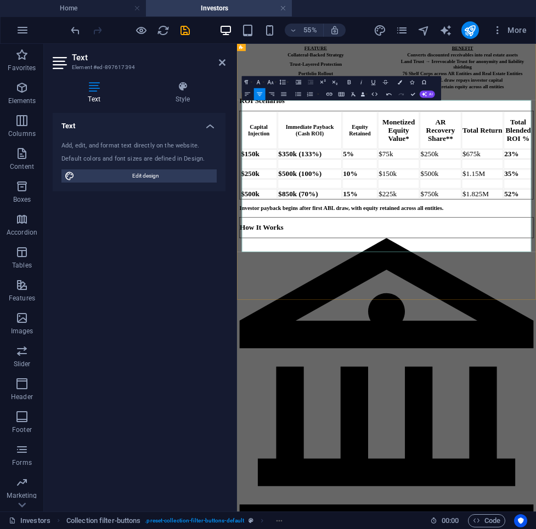
click at [397, 84] on button "Colors" at bounding box center [400, 82] width 12 height 12
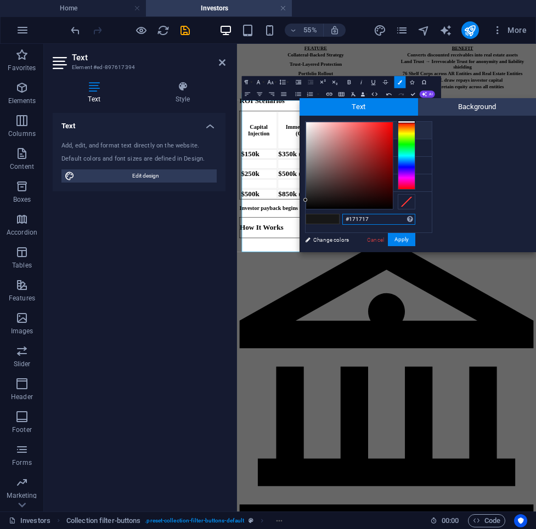
click at [366, 215] on input "#171717" at bounding box center [378, 219] width 73 height 11
paste input "ffffff"
type input "#ffffff"
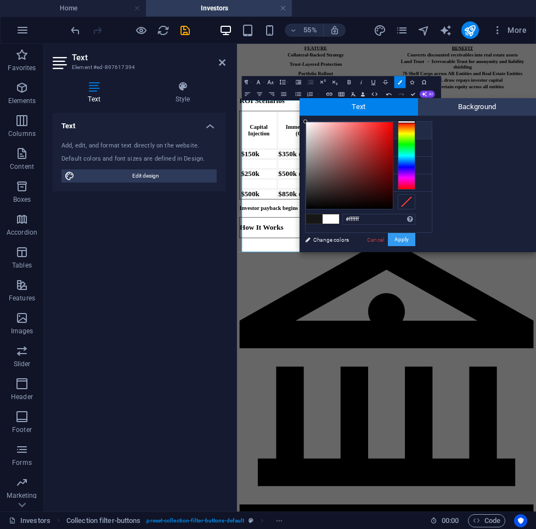
click at [405, 241] on button "Apply" at bounding box center [401, 239] width 27 height 13
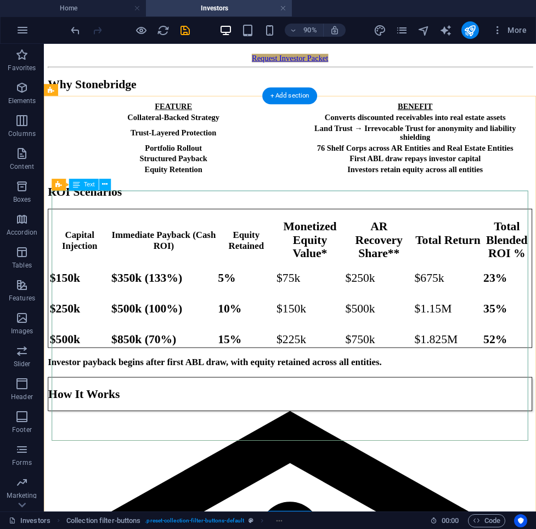
scroll to position [642, 0]
